Goal: Information Seeking & Learning: Check status

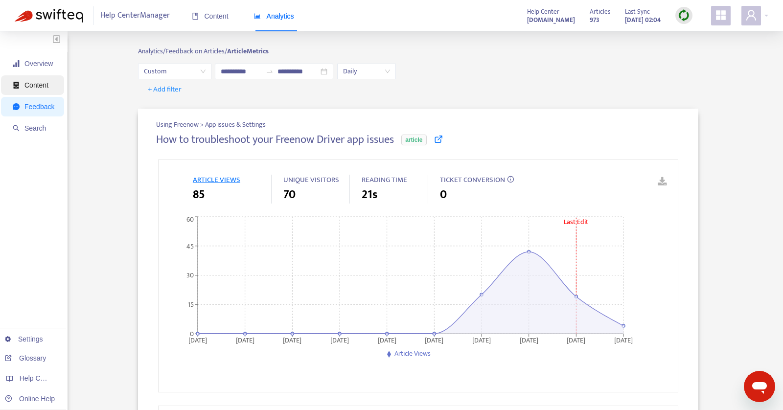
click at [45, 82] on span "Content" at bounding box center [36, 85] width 24 height 8
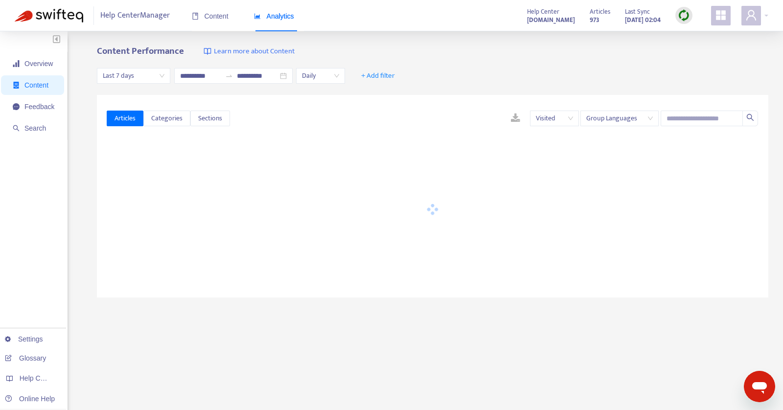
type input "**********"
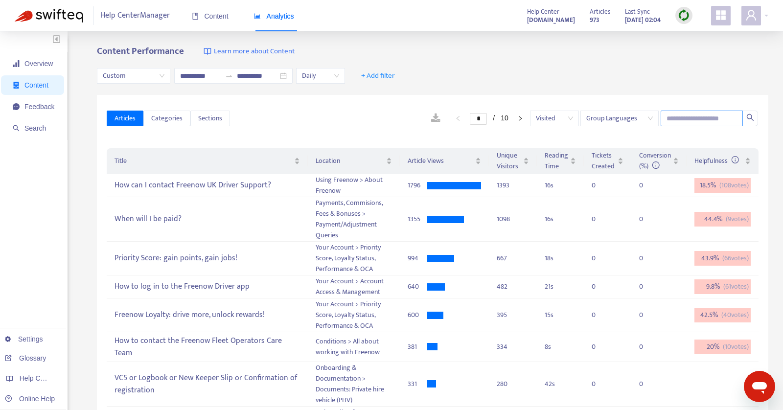
click at [705, 123] on input "text" at bounding box center [702, 119] width 82 height 16
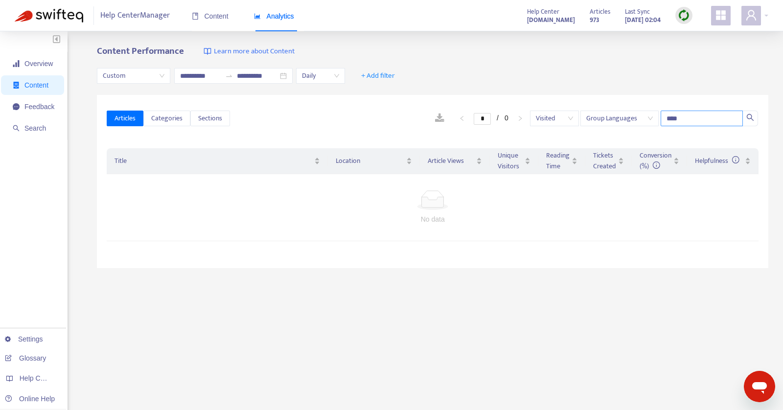
type input "****"
click at [754, 13] on icon "user" at bounding box center [751, 15] width 10 height 10
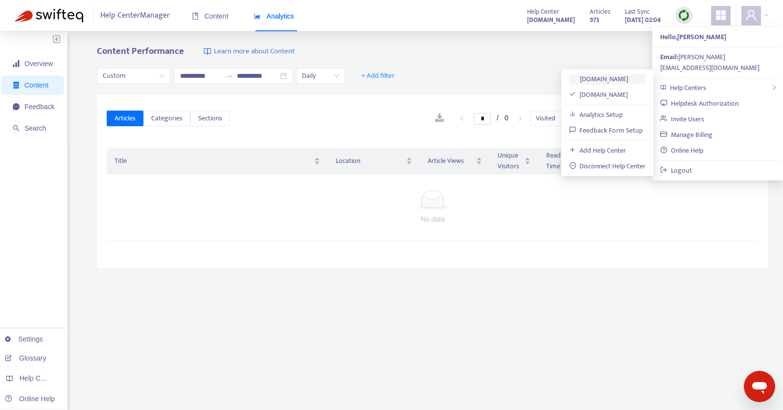
click at [585, 80] on link "[DOMAIN_NAME]" at bounding box center [599, 78] width 60 height 11
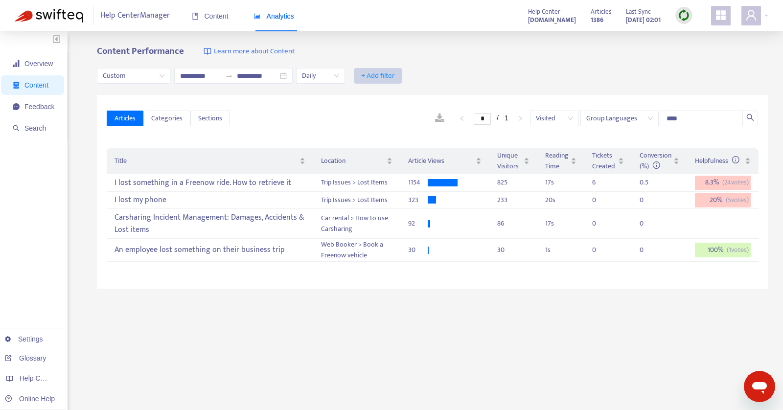
click at [377, 75] on span "+ Add filter" at bounding box center [378, 76] width 34 height 12
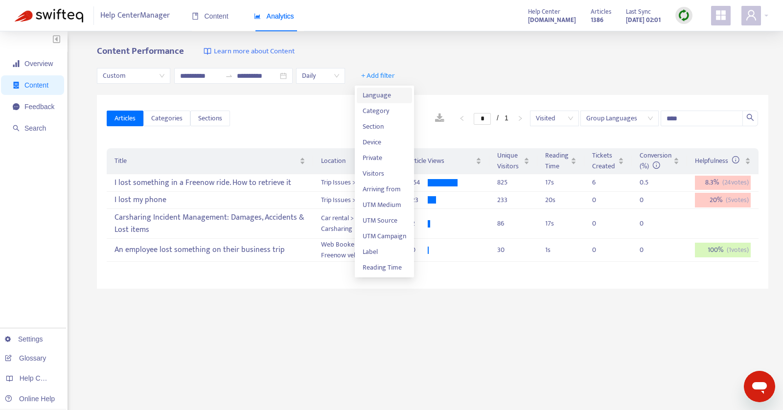
click at [378, 92] on span "Language" at bounding box center [385, 95] width 44 height 11
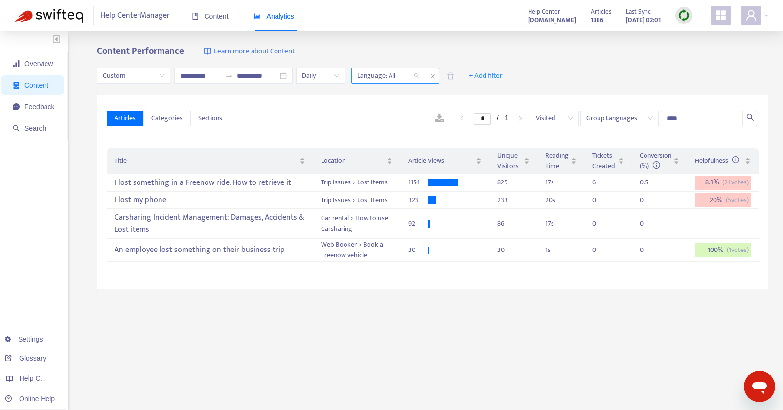
click at [395, 75] on div at bounding box center [383, 76] width 59 height 12
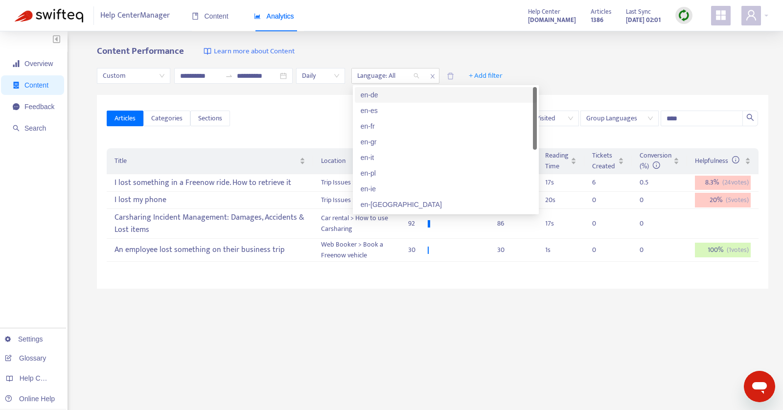
click at [370, 99] on div "en-de" at bounding box center [446, 95] width 170 height 11
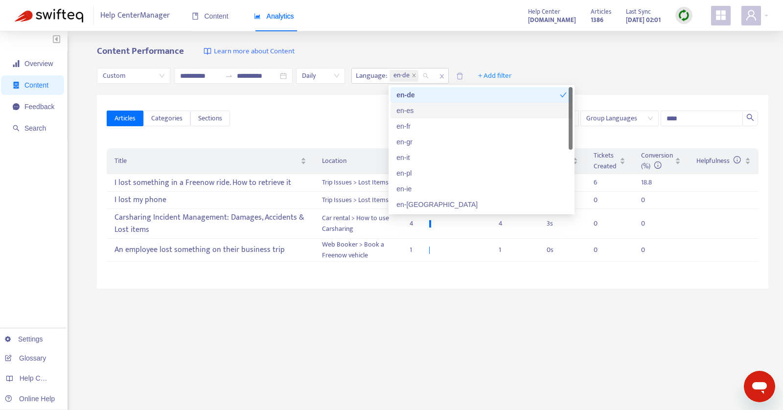
click at [402, 109] on div "en-es" at bounding box center [481, 110] width 170 height 11
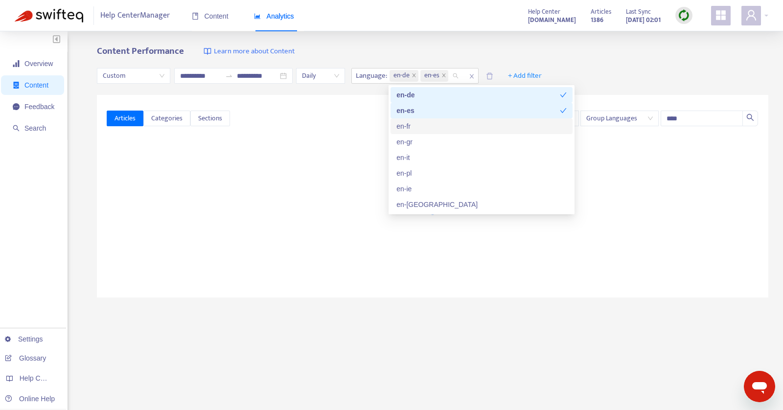
click at [409, 132] on div "en-fr" at bounding box center [482, 126] width 182 height 16
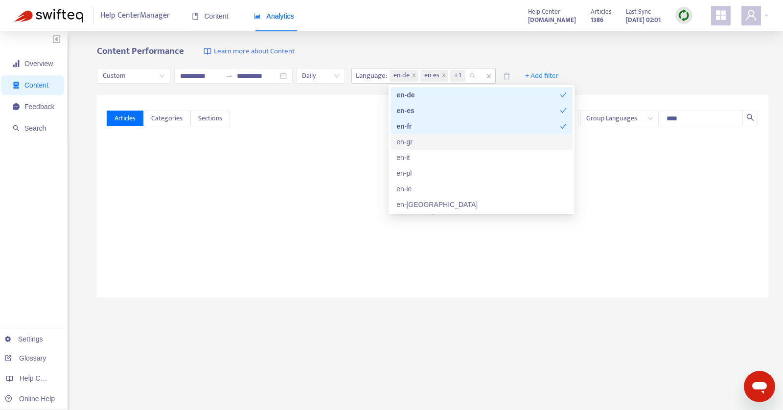
click at [409, 145] on div "en-gr" at bounding box center [481, 142] width 170 height 11
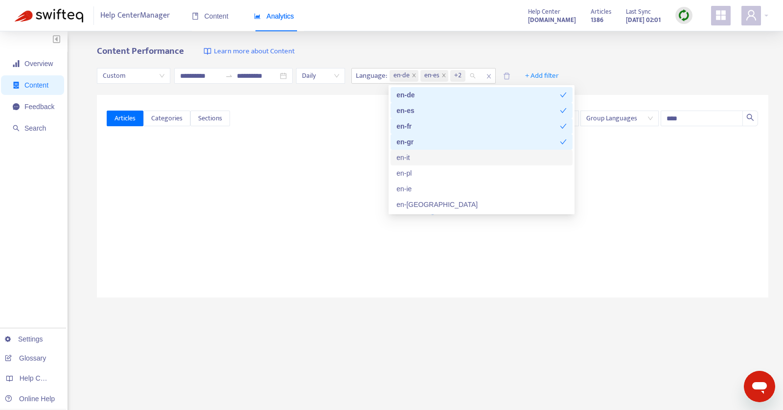
click at [409, 158] on div "en-it" at bounding box center [481, 157] width 170 height 11
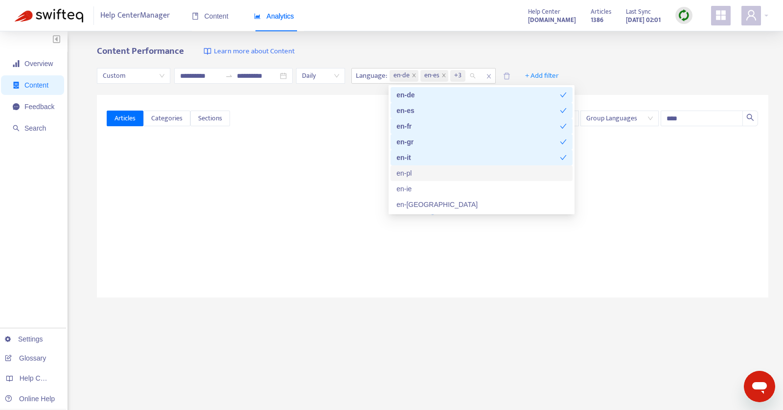
click at [408, 168] on div "en-pl" at bounding box center [481, 173] width 170 height 11
click at [408, 184] on div "en-ie" at bounding box center [481, 189] width 170 height 11
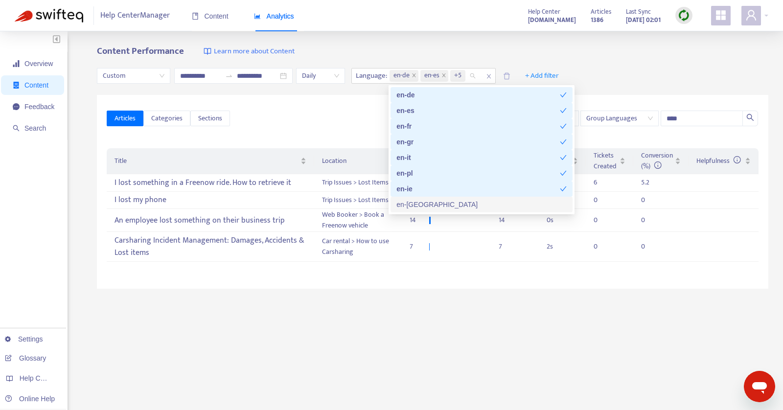
click at [409, 203] on div "en-[GEOGRAPHIC_DATA]" at bounding box center [481, 204] width 170 height 11
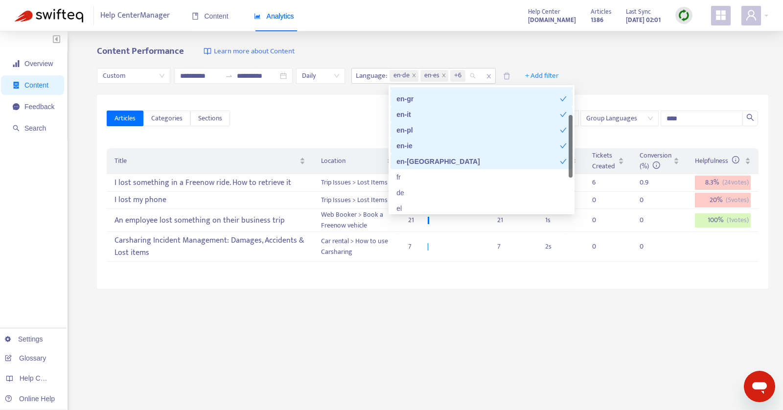
scroll to position [43, 0]
click at [409, 141] on div "en-ie" at bounding box center [477, 145] width 163 height 11
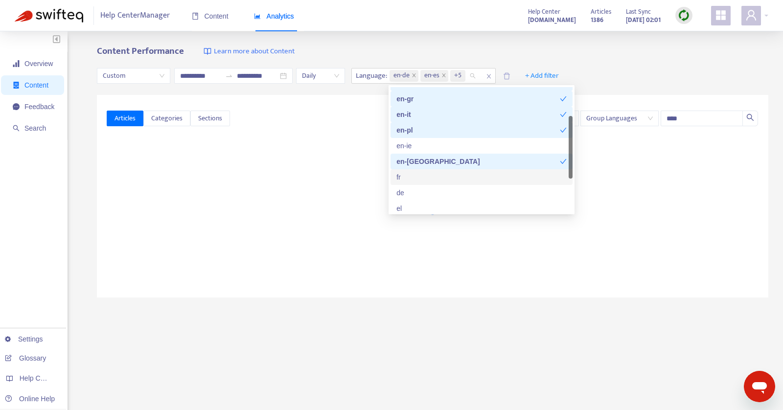
click at [409, 181] on div "fr" at bounding box center [481, 177] width 170 height 11
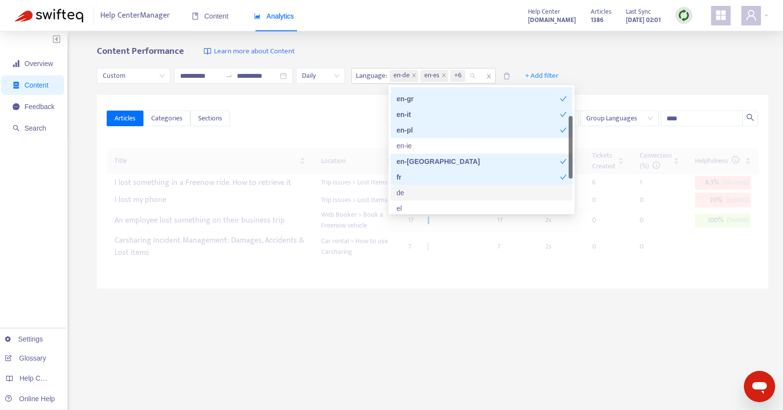
click at [408, 196] on div "de" at bounding box center [481, 192] width 170 height 11
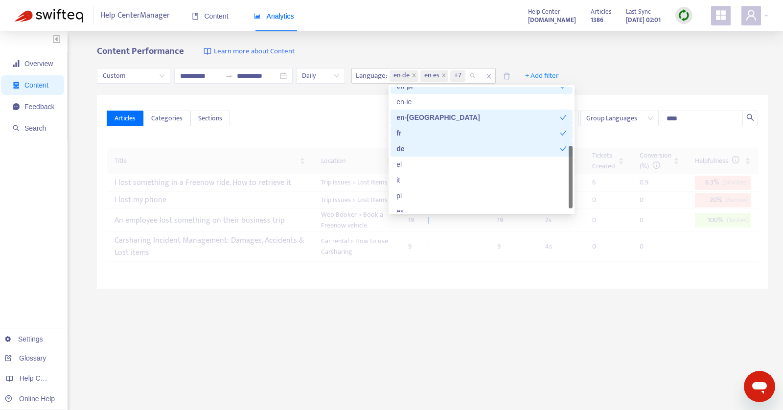
scroll to position [89, 0]
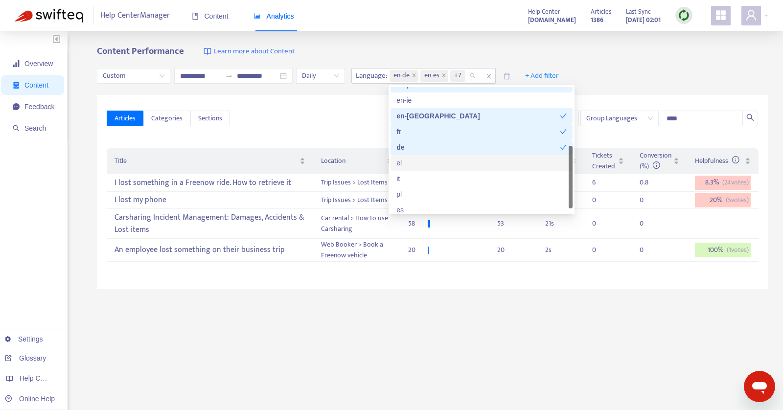
click at [405, 169] on div "el" at bounding box center [482, 163] width 182 height 16
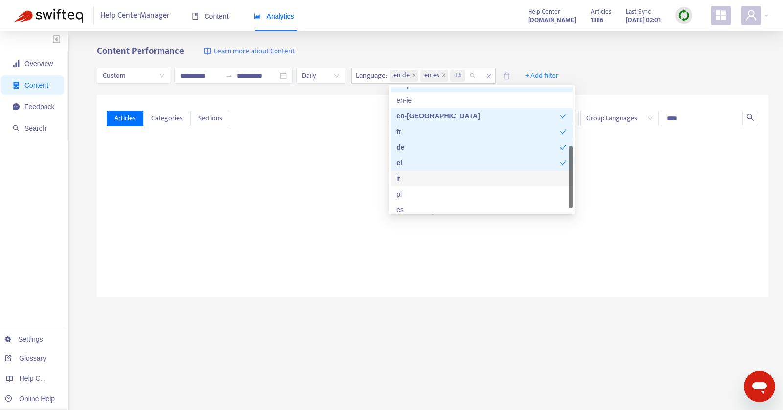
click at [405, 184] on div "it" at bounding box center [482, 179] width 182 height 16
click at [406, 191] on div "pl" at bounding box center [481, 194] width 170 height 11
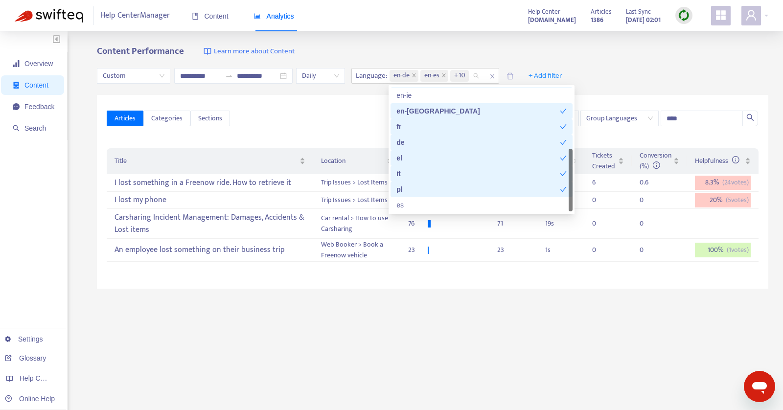
scroll to position [93, 0]
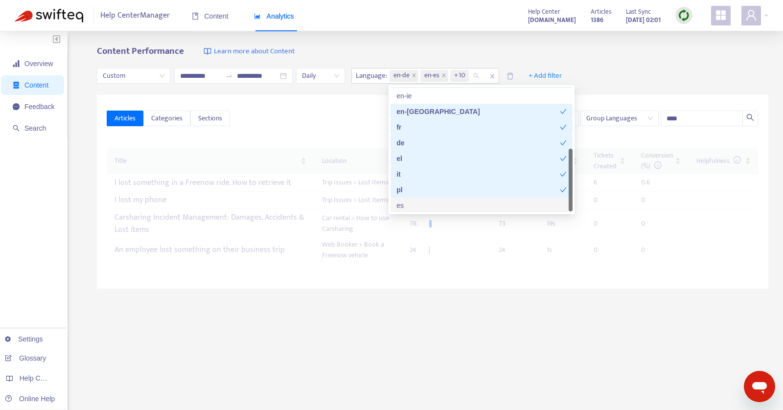
click at [405, 203] on div "es" at bounding box center [481, 205] width 170 height 11
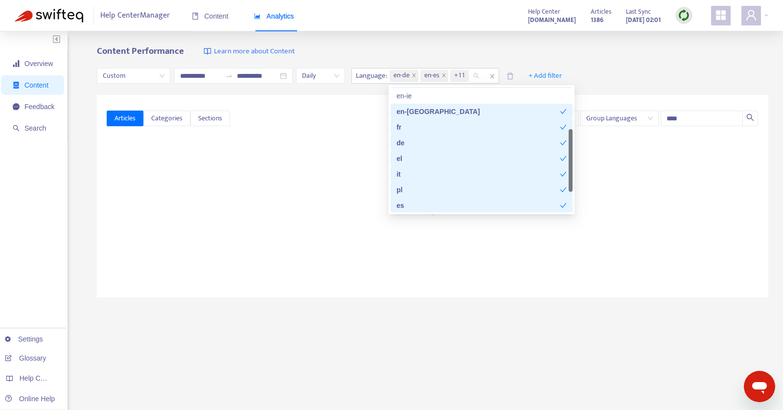
scroll to position [0, 0]
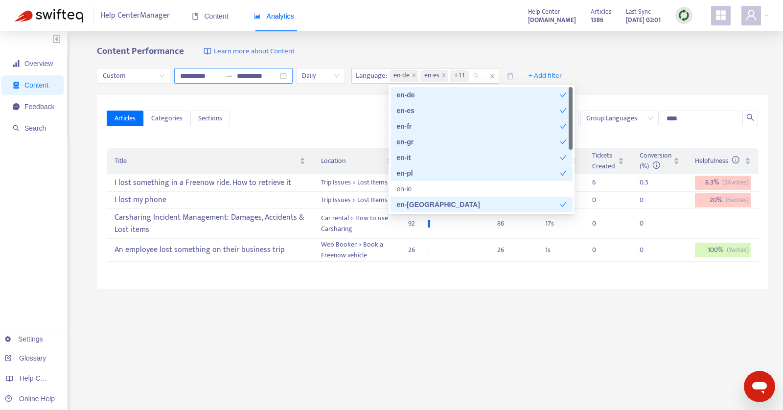
click at [227, 75] on icon "swap-right" at bounding box center [229, 76] width 8 height 8
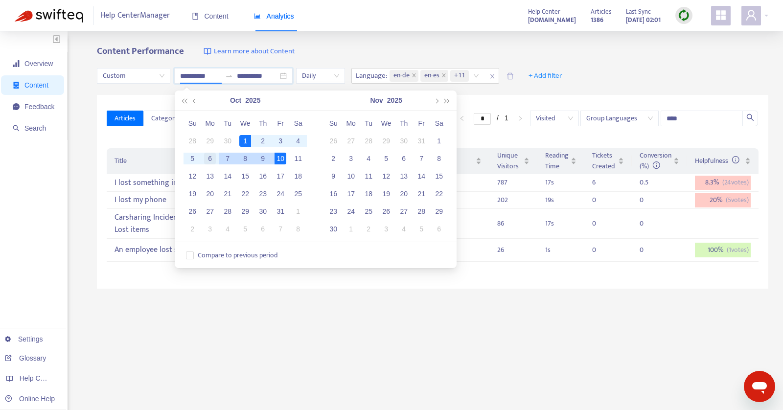
type input "**********"
click at [209, 157] on div "6" at bounding box center [210, 159] width 12 height 12
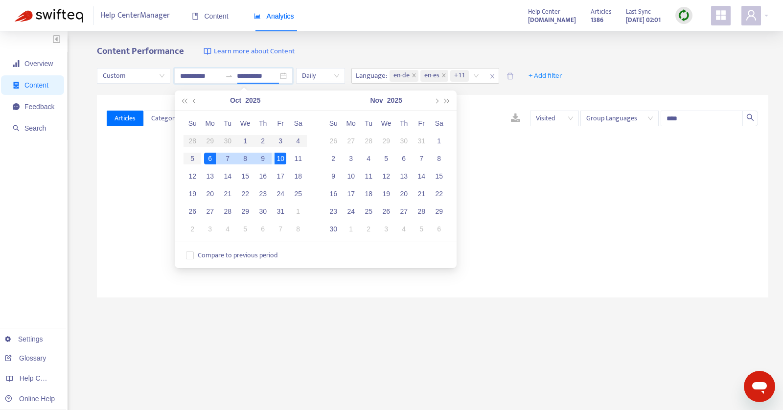
type input "**********"
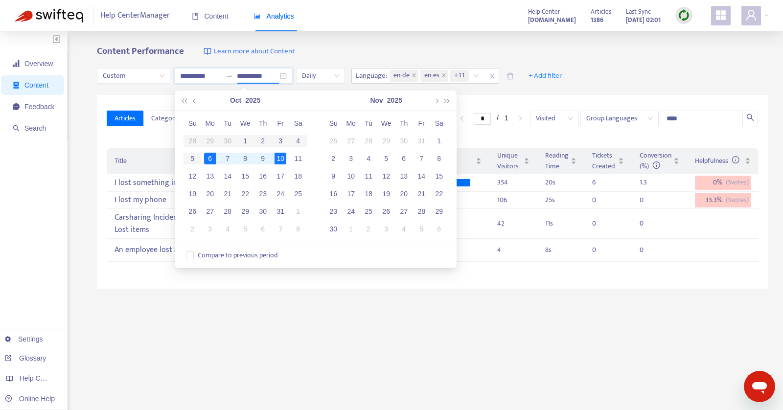
click at [347, 50] on div "Content Performance Learn more about Content" at bounding box center [433, 51] width 672 height 11
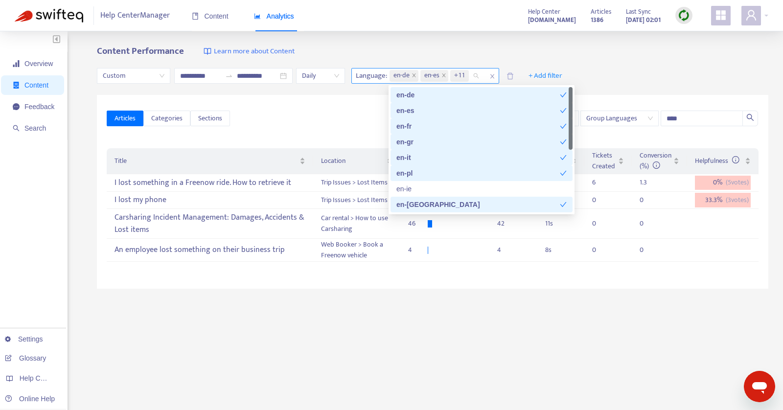
click at [479, 73] on div "en-de en-es +11" at bounding box center [436, 76] width 97 height 15
click at [590, 76] on div "**********" at bounding box center [433, 76] width 672 height 38
